Goal: Find specific page/section: Find specific page/section

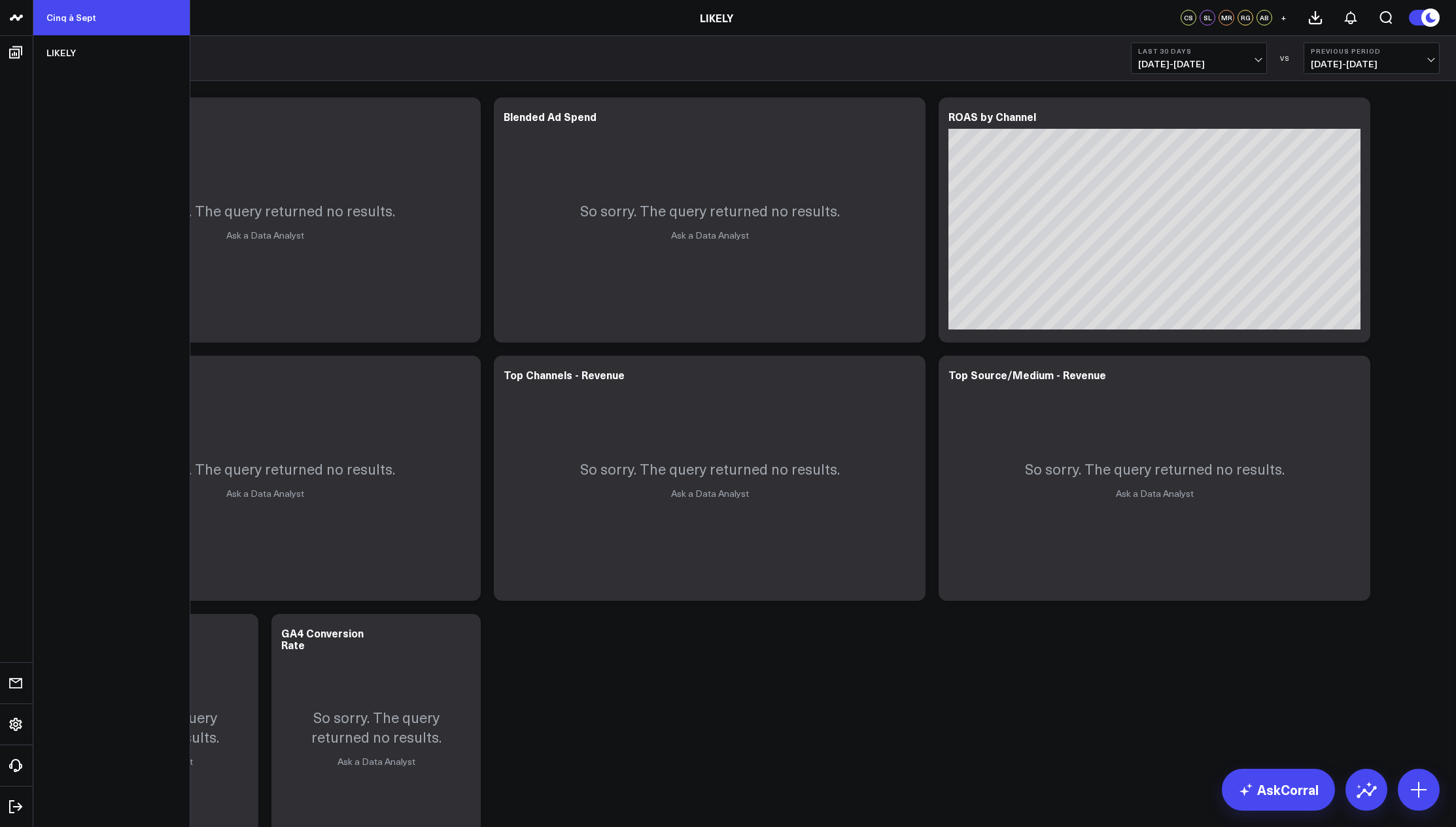
click at [87, 20] on link "Cinq à Sept" at bounding box center [111, 17] width 156 height 35
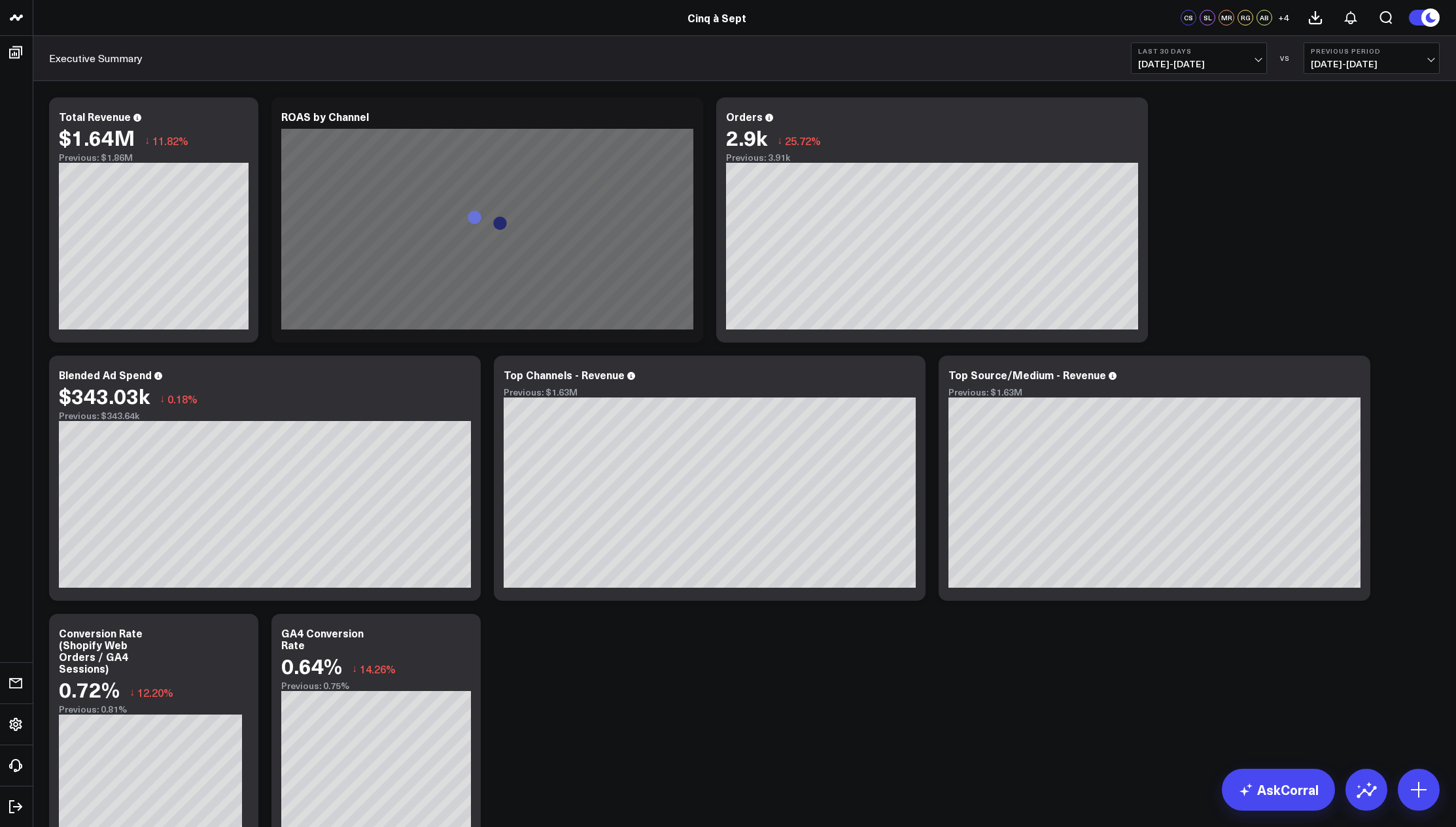
click at [1154, 62] on span "[DATE] - [DATE]" at bounding box center [1199, 64] width 122 height 10
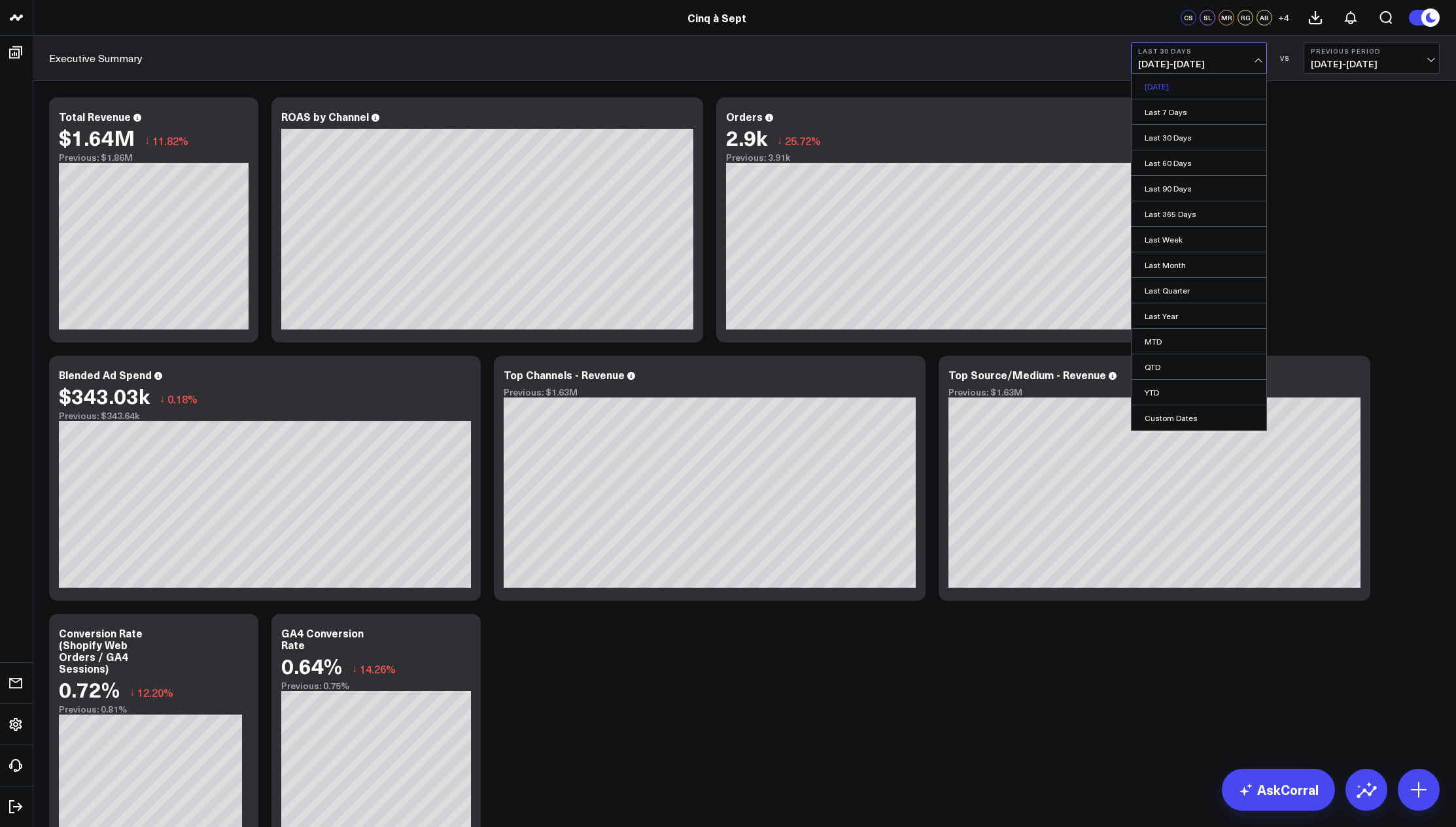
click at [1147, 90] on link "[DATE]" at bounding box center [1199, 86] width 135 height 25
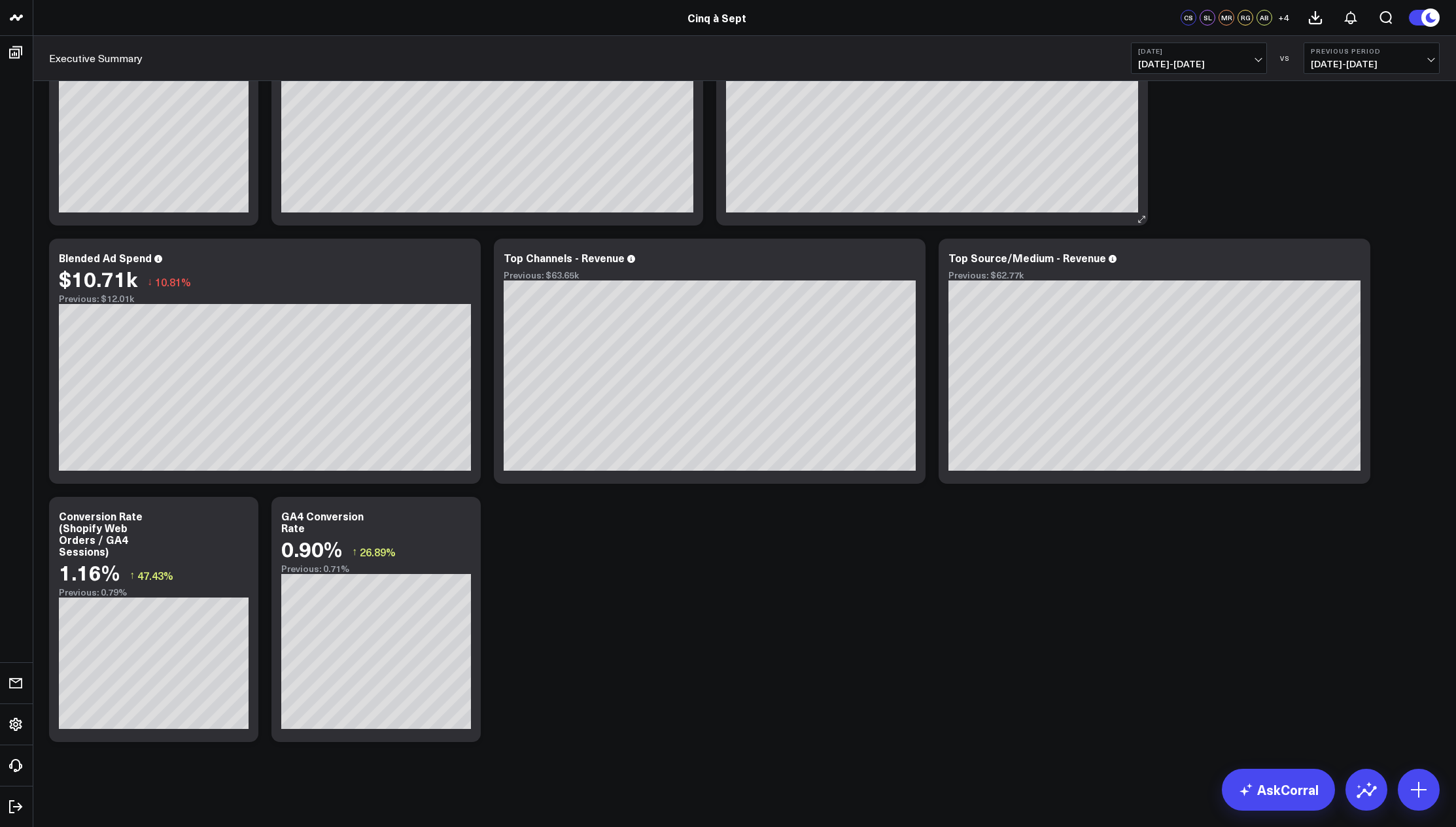
scroll to position [117, 0]
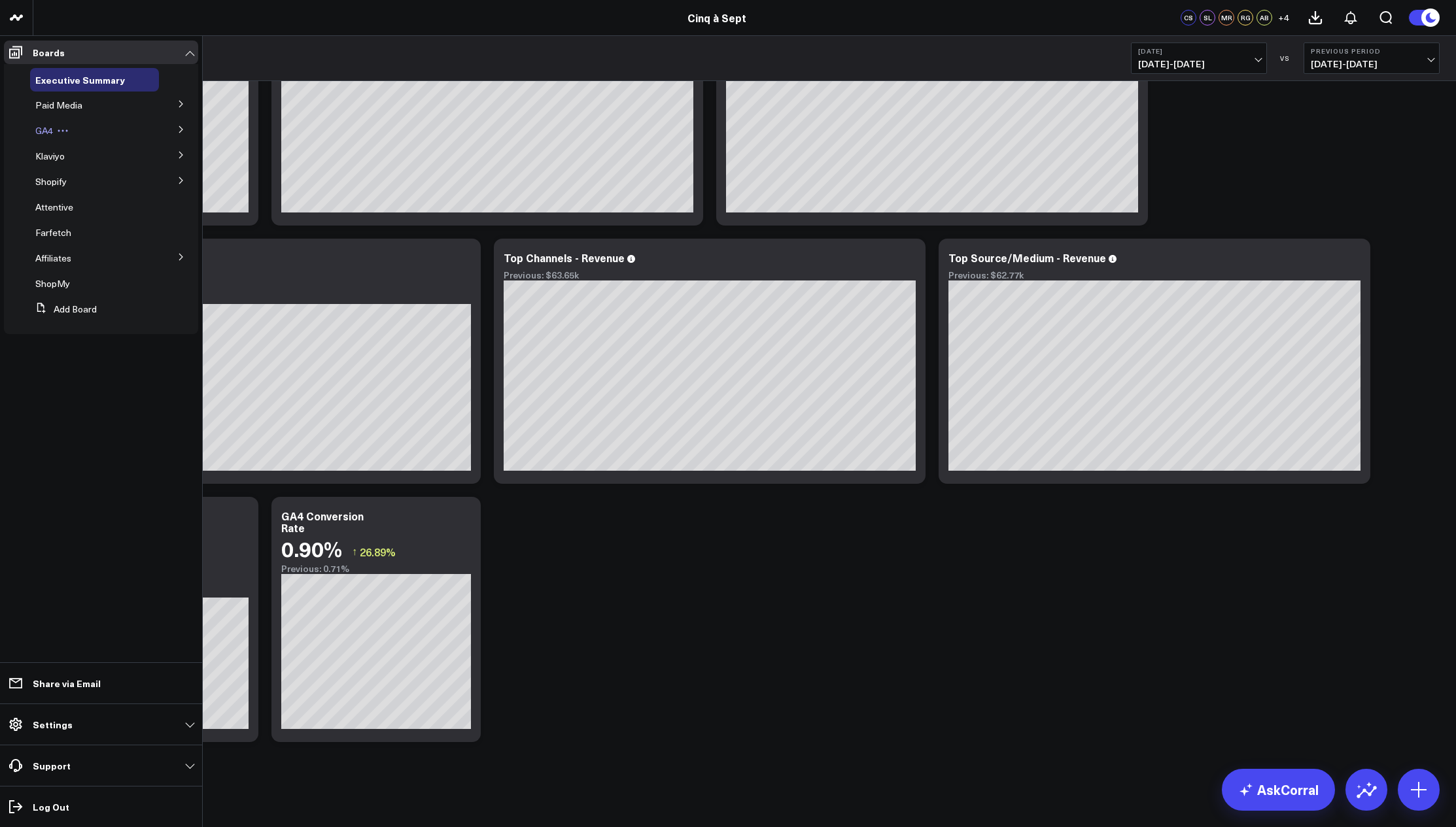
click at [43, 128] on span "GA4" at bounding box center [44, 130] width 18 height 13
